Goal: Task Accomplishment & Management: Use online tool/utility

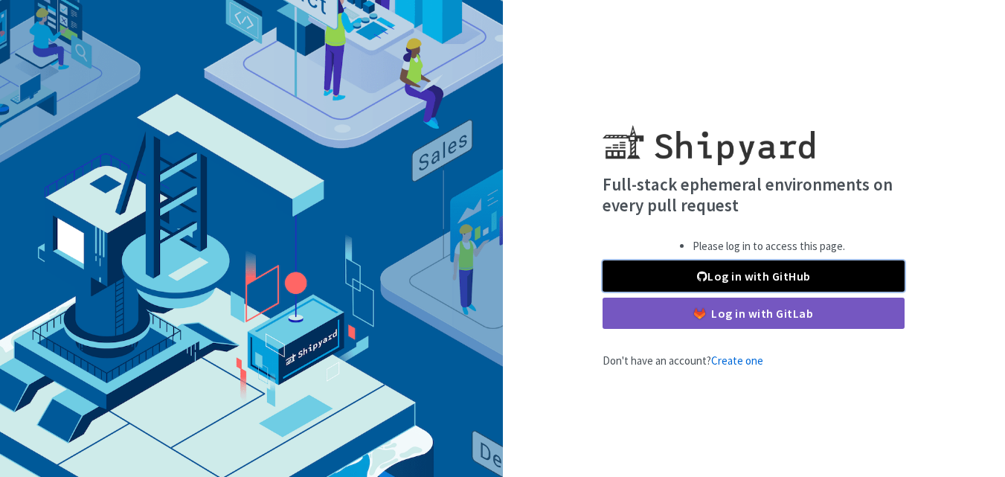
click at [721, 279] on link "Log in with GitHub" at bounding box center [753, 275] width 302 height 31
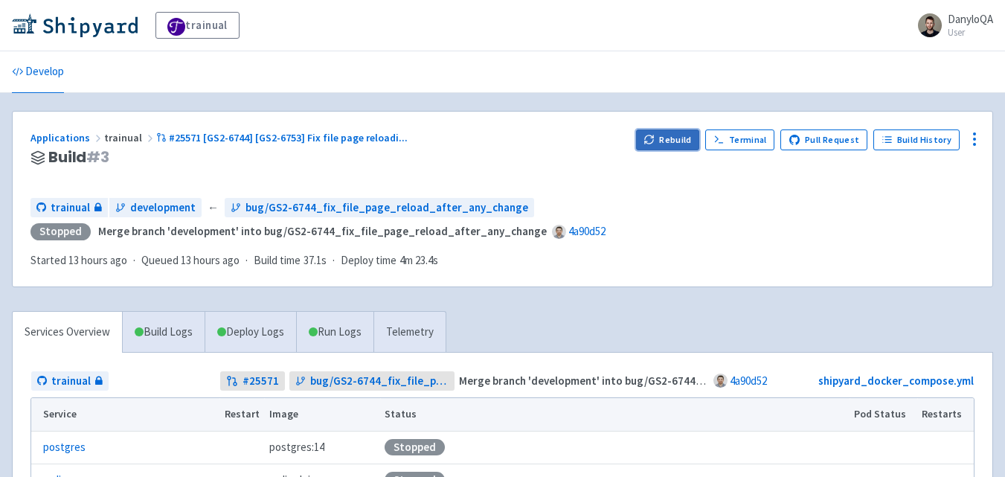
click at [664, 140] on button "Rebuild" at bounding box center [668, 139] width 64 height 21
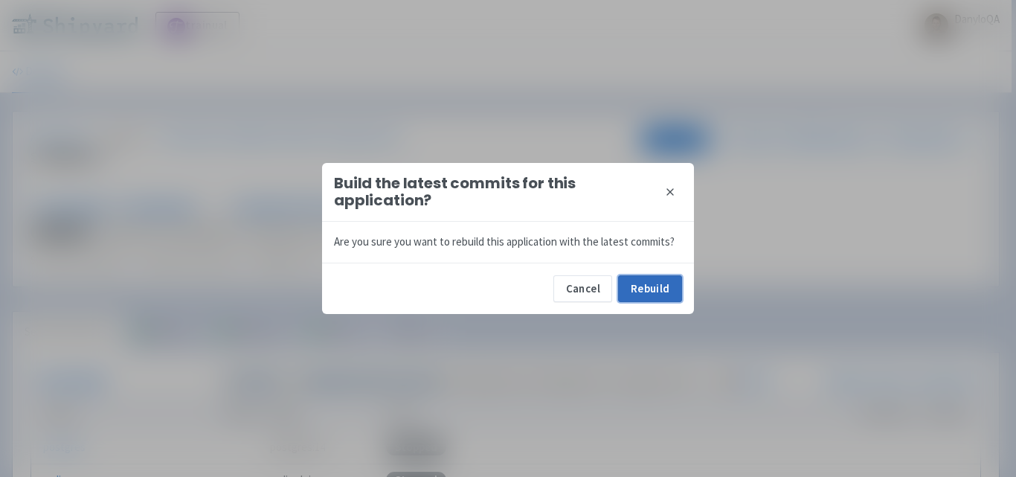
click at [644, 287] on button "Rebuild" at bounding box center [650, 288] width 64 height 27
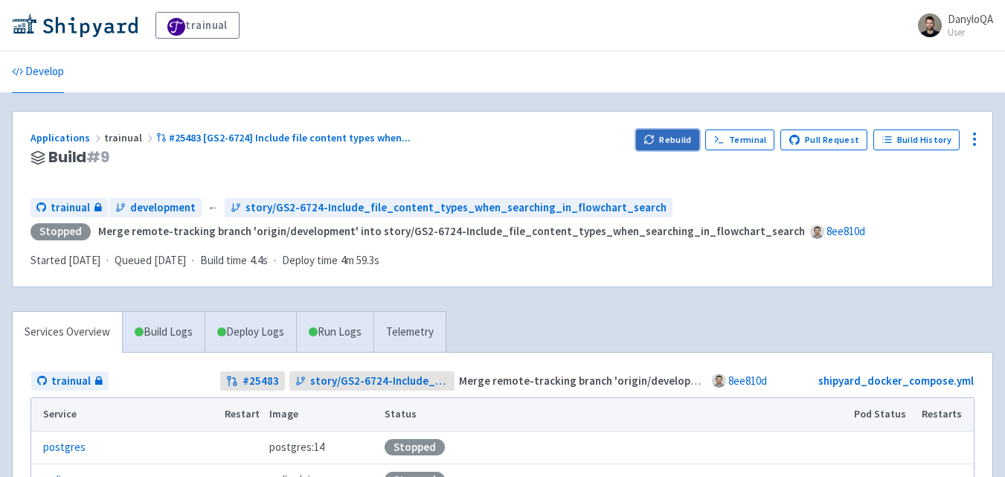
click at [653, 138] on icon "button" at bounding box center [652, 136] width 2 height 2
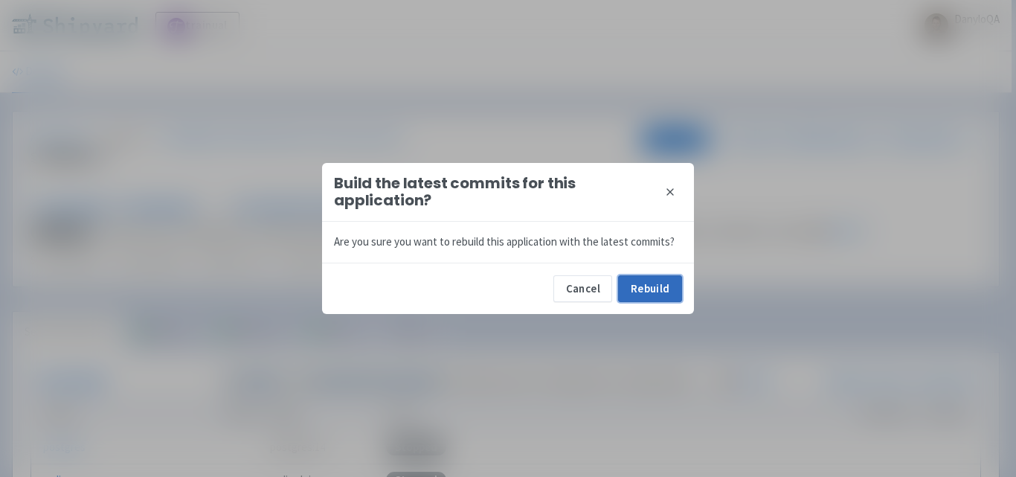
click at [650, 294] on button "Rebuild" at bounding box center [650, 288] width 64 height 27
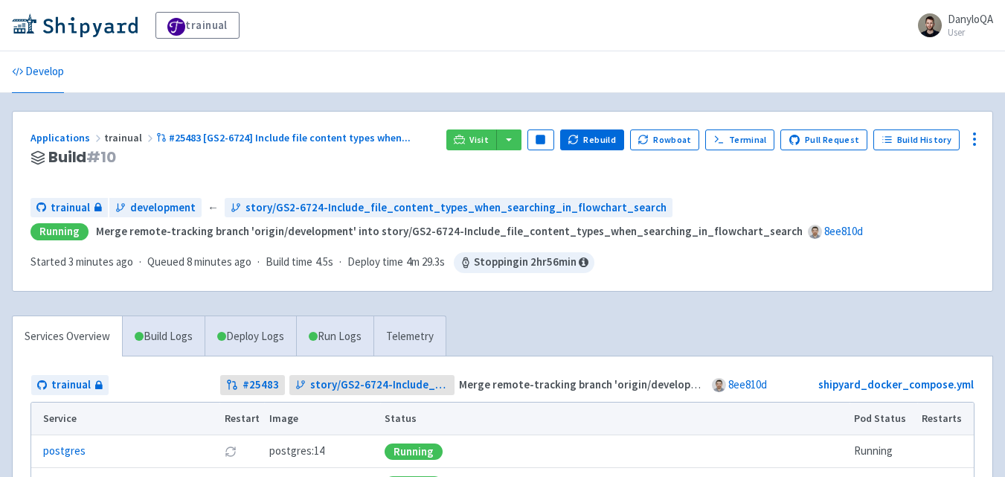
click at [695, 189] on div "Applications trainual #25483 [GS2-6724] Include file content types when ... Bui…" at bounding box center [503, 201] width 980 height 179
click at [511, 142] on button "button" at bounding box center [508, 139] width 25 height 21
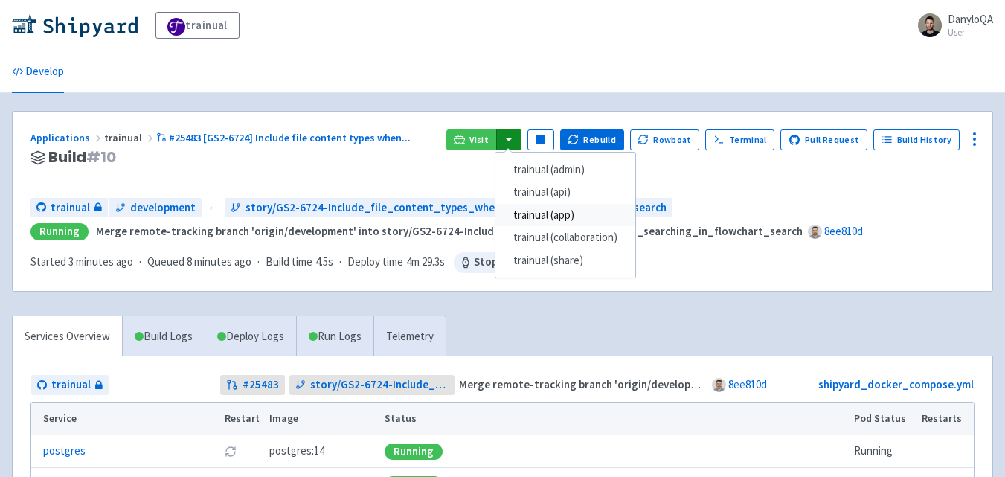
click at [552, 216] on link "trainual (app)" at bounding box center [565, 215] width 140 height 23
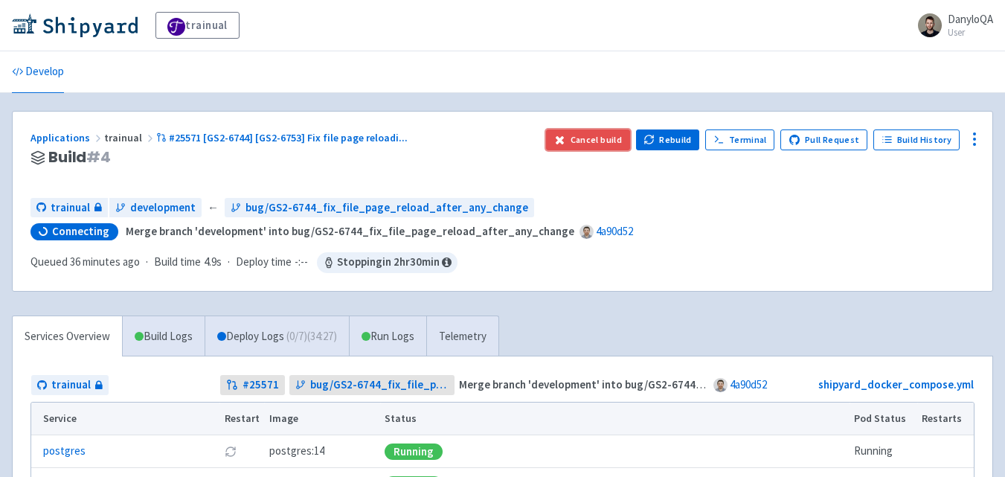
click at [600, 139] on button "Cancel build" at bounding box center [588, 139] width 84 height 21
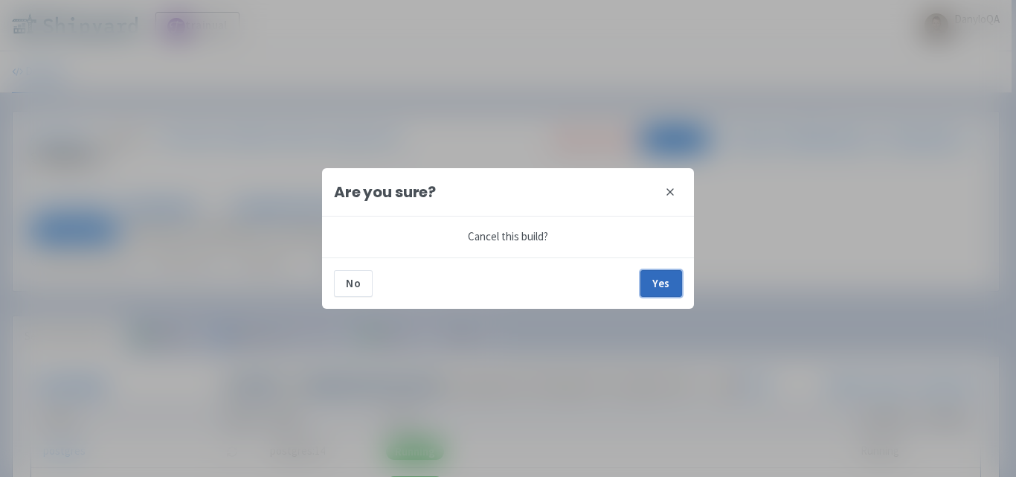
click at [658, 280] on button "Yes" at bounding box center [661, 283] width 42 height 27
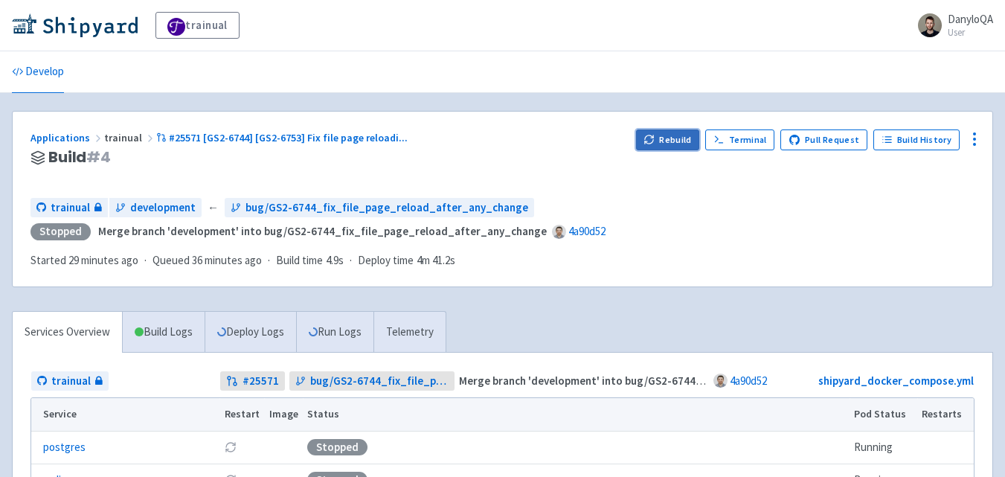
click at [669, 141] on button "Rebuild" at bounding box center [668, 139] width 64 height 21
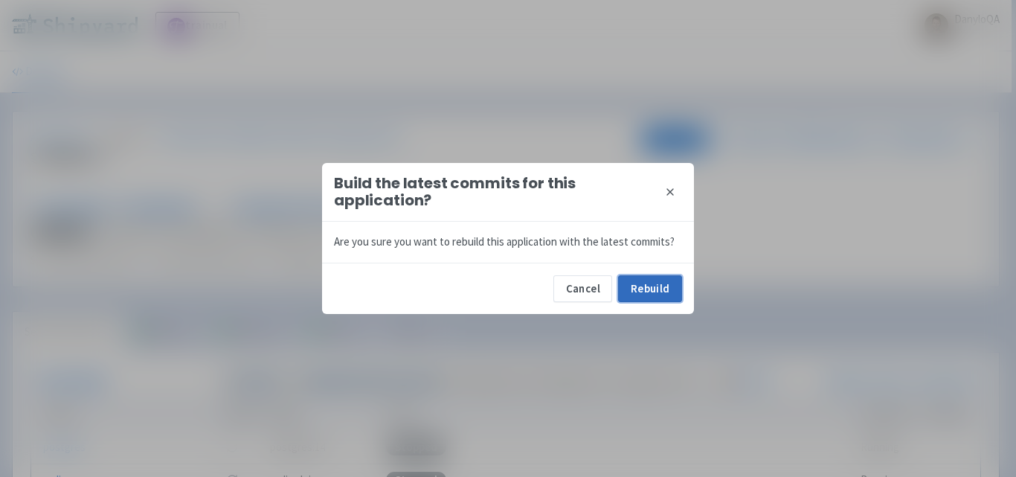
click at [634, 285] on button "Rebuild" at bounding box center [650, 288] width 64 height 27
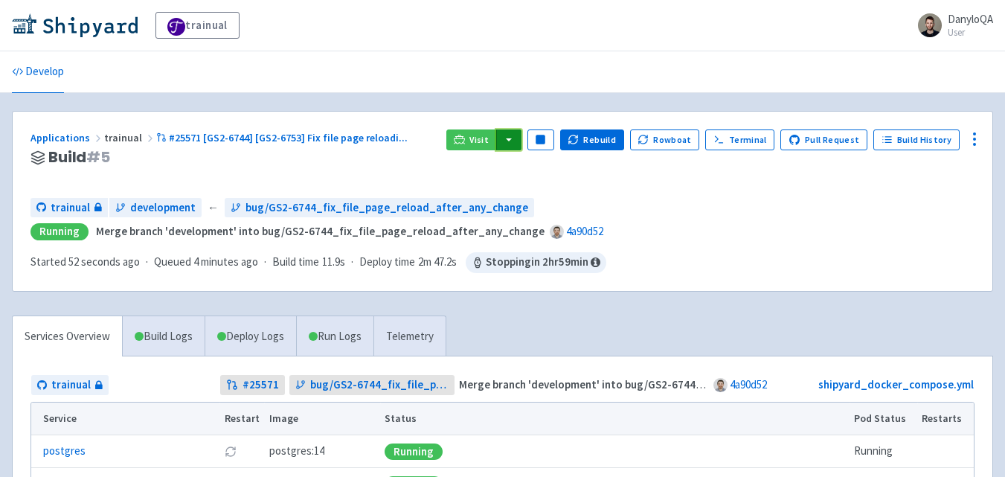
click at [520, 145] on button "button" at bounding box center [508, 139] width 25 height 21
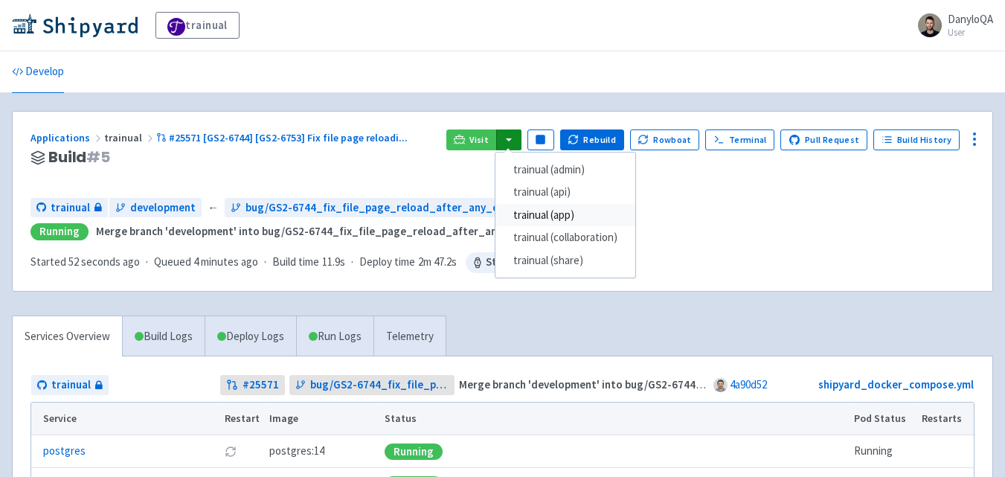
click at [553, 217] on link "trainual (app)" at bounding box center [565, 215] width 140 height 23
